Goal: Check status: Check status

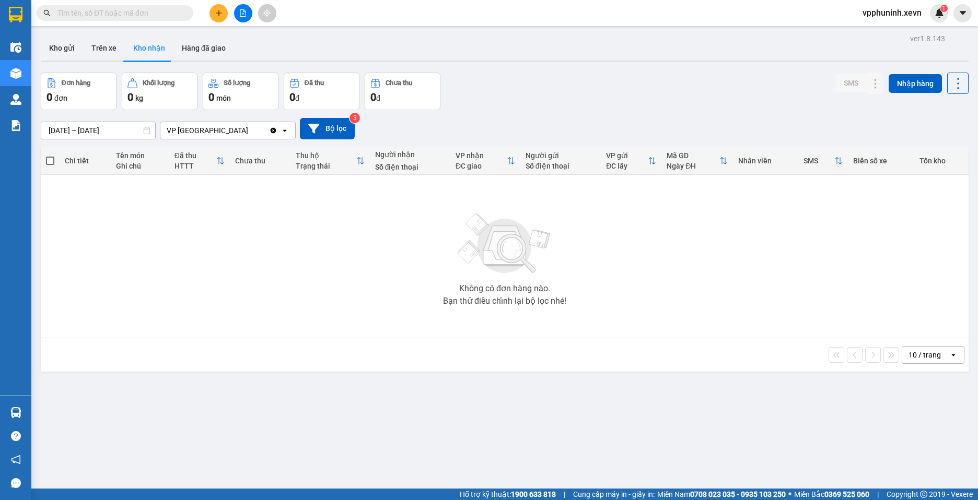
click at [30, 405] on div "Hàng sắp về" at bounding box center [15, 413] width 31 height 24
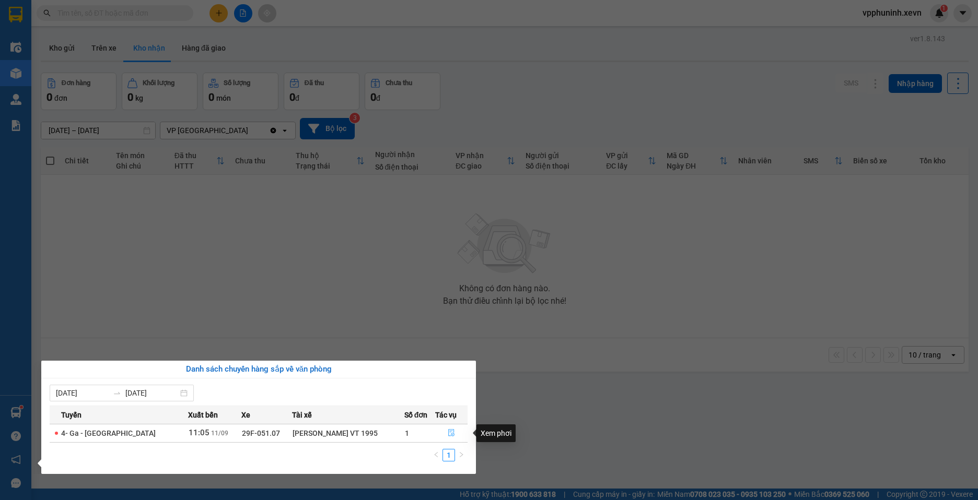
click at [451, 434] on icon "file-done" at bounding box center [451, 432] width 7 height 7
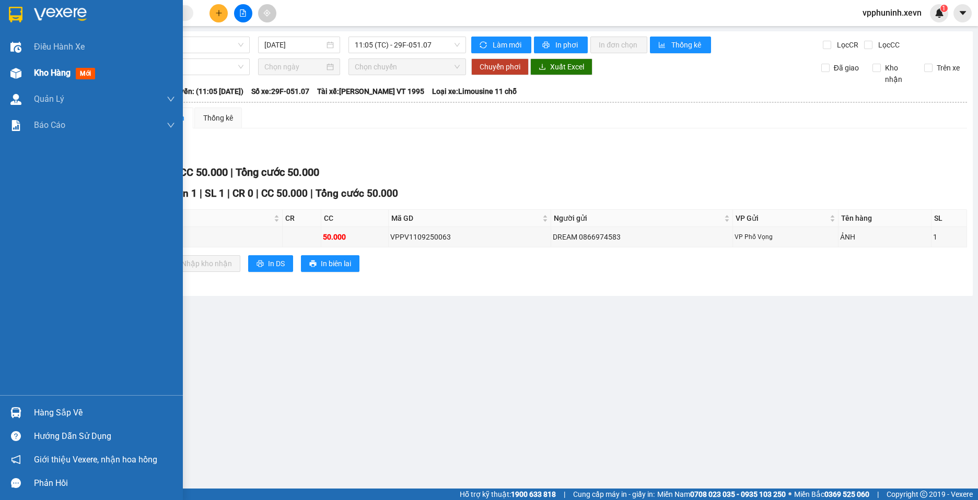
click at [19, 76] on img at bounding box center [15, 73] width 11 height 11
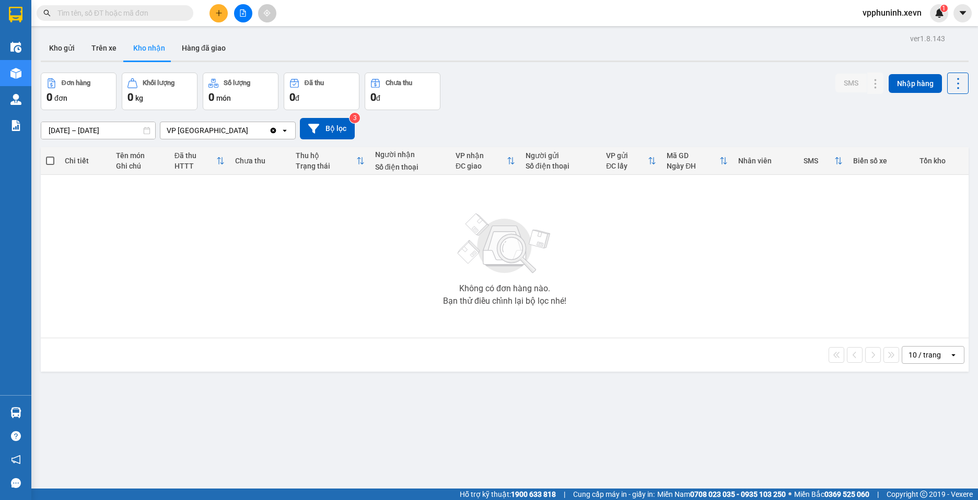
click at [32, 410] on main "ver 1.8.143 Kho gửi Trên xe Kho nhận Hàng đã giao Đơn hàng 0 đơn Khối lượng 0 k…" at bounding box center [489, 244] width 978 height 489
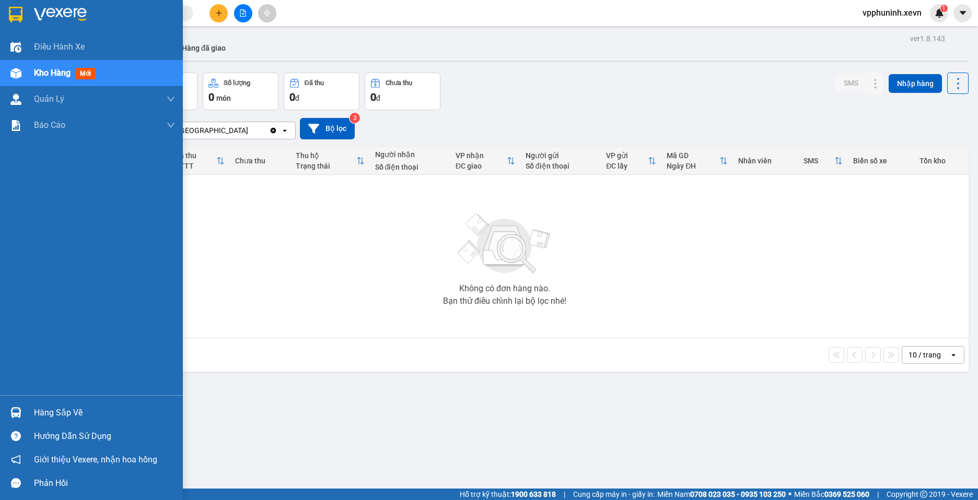
click at [23, 411] on div at bounding box center [16, 413] width 18 height 18
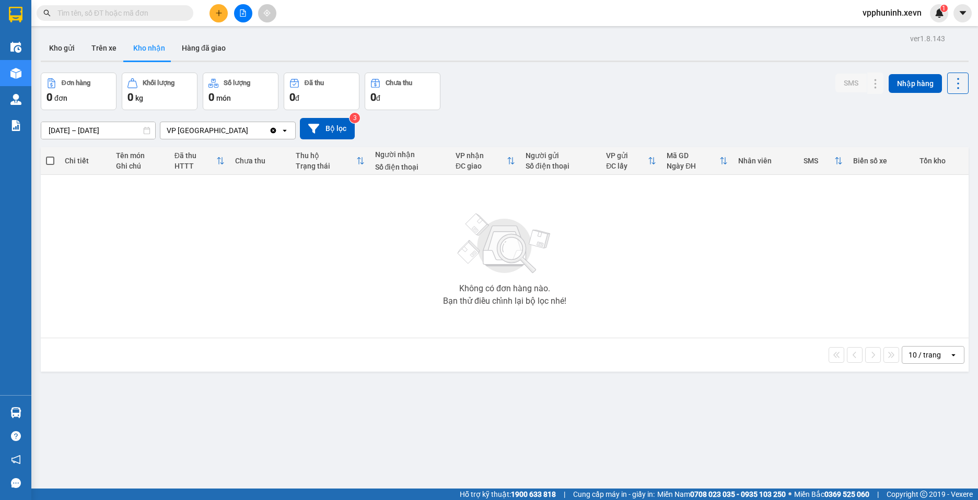
click at [656, 422] on section "Kết quả tìm kiếm ( 0 ) Bộ lọc No Data vpphuninh.xevn 1 Điều hành xe Kho hàng mớ…" at bounding box center [489, 250] width 978 height 500
click at [117, 46] on button "Trên xe" at bounding box center [104, 48] width 42 height 25
type input "[DATE] – [DATE]"
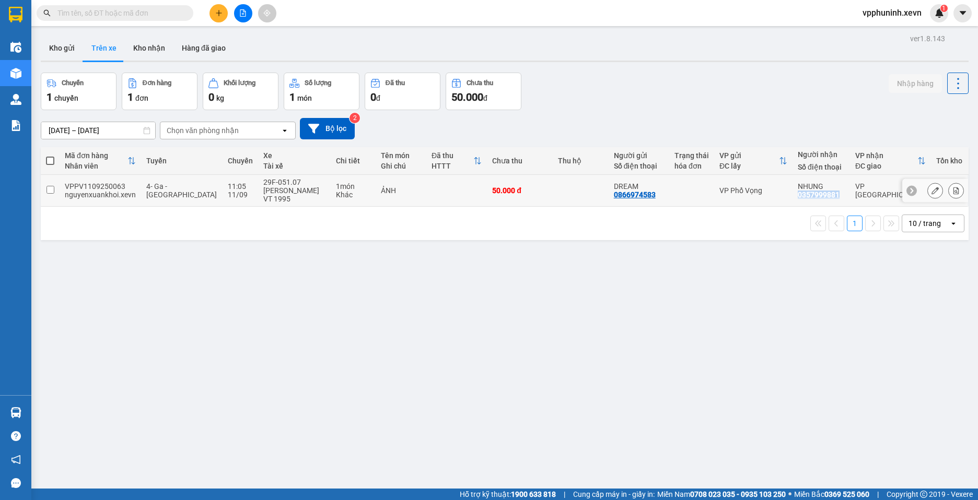
drag, startPoint x: 846, startPoint y: 193, endPoint x: 791, endPoint y: 197, distance: 55.0
click at [791, 197] on tr "VPPV1109250063 nguyenxuankhoi.xevn 4- Ga - [GEOGRAPHIC_DATA] 11:05 [DATE] 29F-0…" at bounding box center [505, 191] width 928 height 32
checkbox input "true"
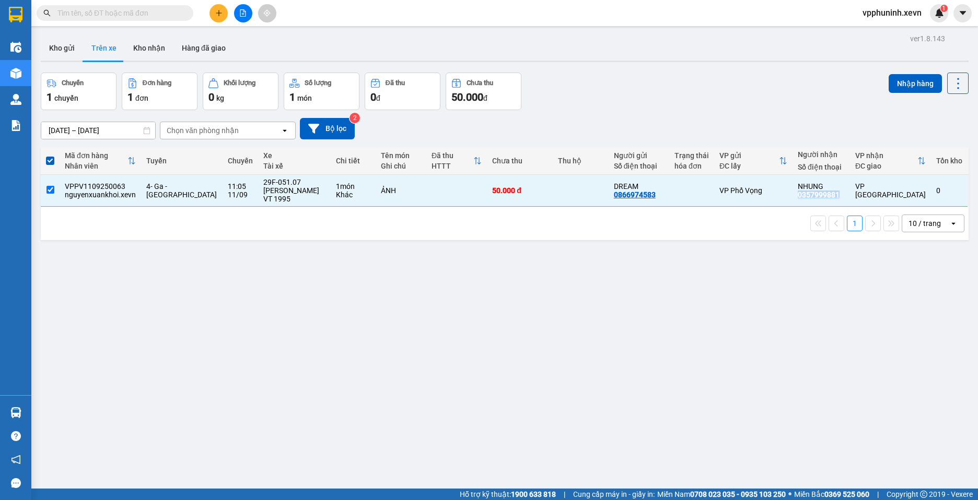
copy div "0357999881"
click at [161, 56] on button "Kho nhận" at bounding box center [149, 48] width 49 height 25
type input "[DATE] – [DATE]"
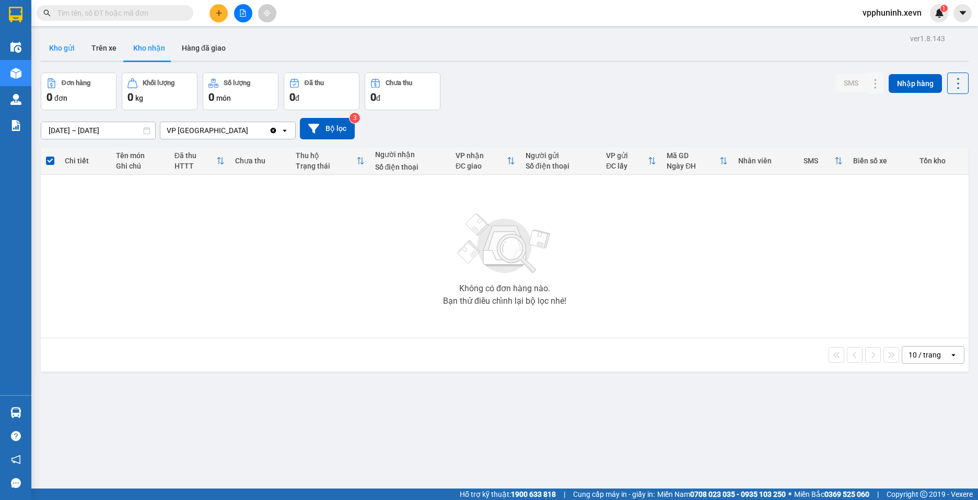
click at [56, 52] on button "Kho gửi" at bounding box center [62, 48] width 42 height 25
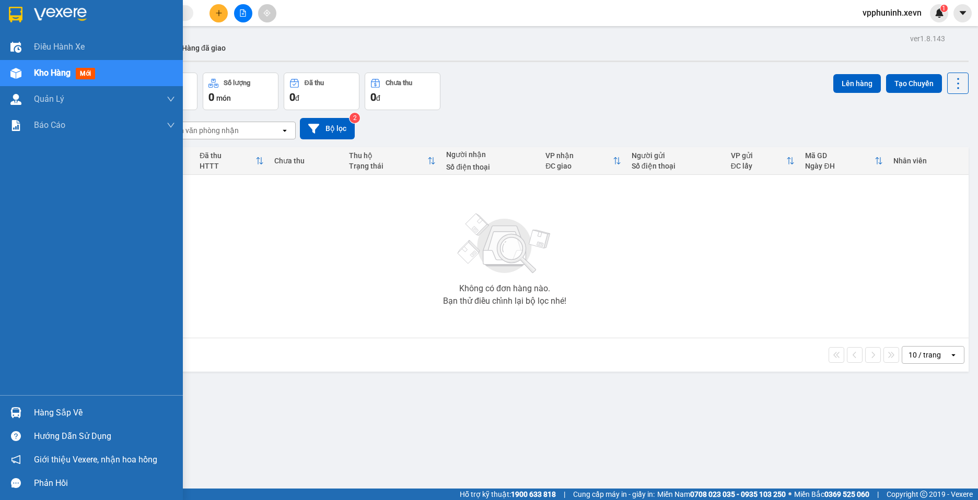
click at [50, 410] on div "Hàng sắp về" at bounding box center [104, 413] width 141 height 16
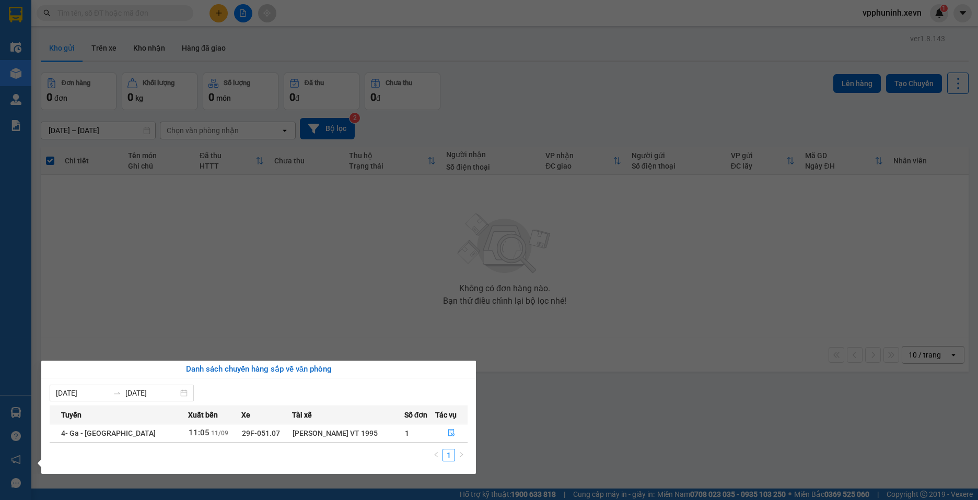
click at [604, 380] on section "Kết quả tìm kiếm ( 0 ) Bộ lọc No Data vpphuninh.xevn 1 Điều hành xe Kho hàng mớ…" at bounding box center [489, 250] width 978 height 500
